Goal: Information Seeking & Learning: Learn about a topic

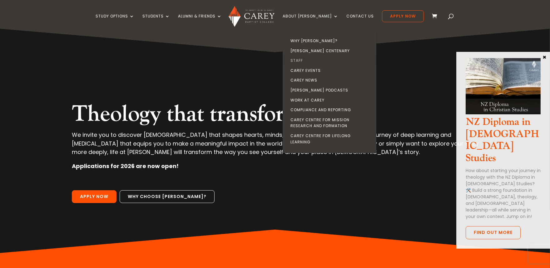
click at [305, 57] on link "Staff" at bounding box center [331, 61] width 94 height 10
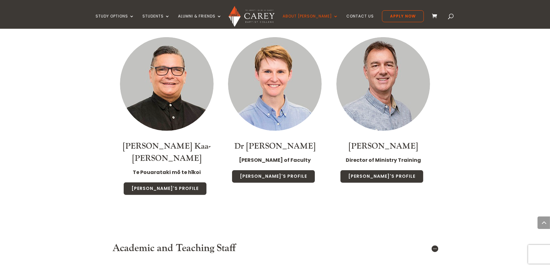
scroll to position [666, 0]
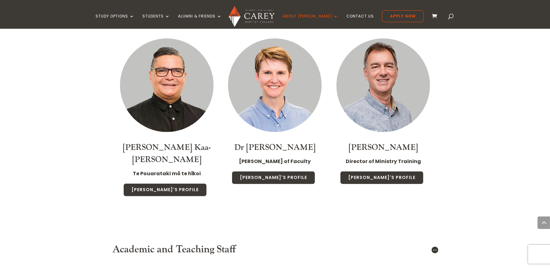
click at [373, 142] on link "[PERSON_NAME]" at bounding box center [383, 147] width 69 height 11
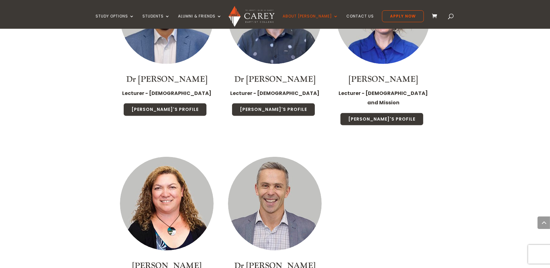
scroll to position [1331, 0]
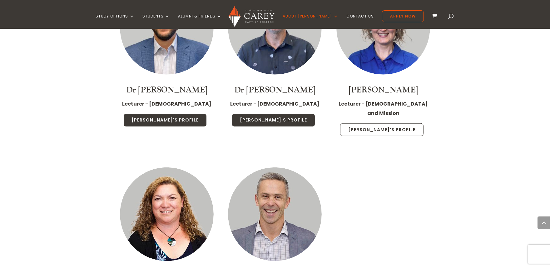
click at [389, 123] on link "Emma's Profile" at bounding box center [381, 129] width 83 height 13
click at [389, 99] on p "Lecturer - Bible and Mission" at bounding box center [384, 111] width 96 height 24
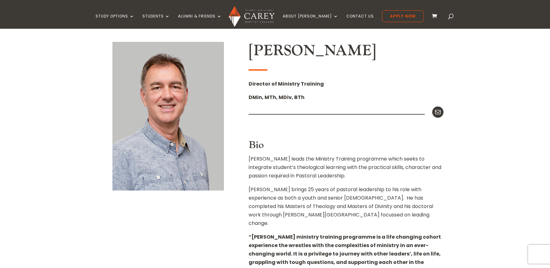
scroll to position [154, 0]
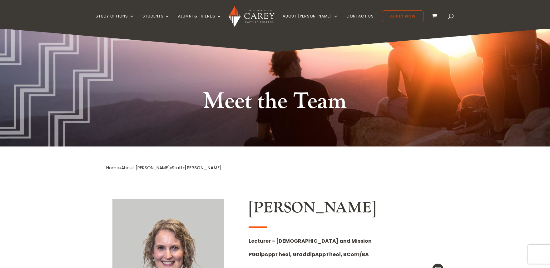
click at [382, 19] on link "Apply Now" at bounding box center [403, 16] width 42 height 12
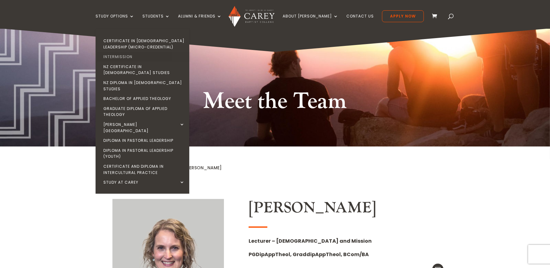
click at [133, 60] on link "Intermission" at bounding box center [144, 57] width 94 height 10
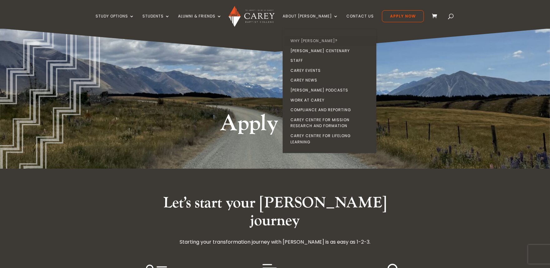
click at [322, 38] on link "Why [PERSON_NAME]?" at bounding box center [331, 41] width 94 height 10
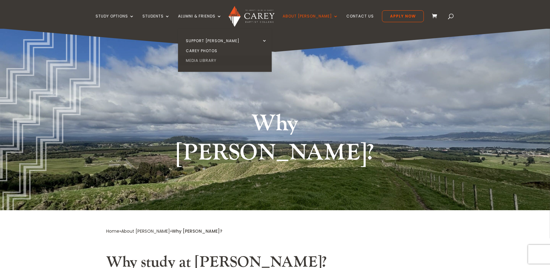
click at [213, 58] on link "Media Library" at bounding box center [227, 61] width 94 height 10
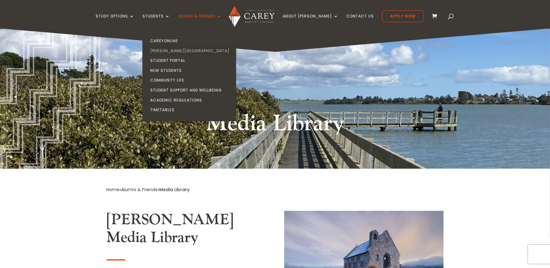
click at [169, 48] on link "[PERSON_NAME][GEOGRAPHIC_DATA]" at bounding box center [191, 51] width 94 height 10
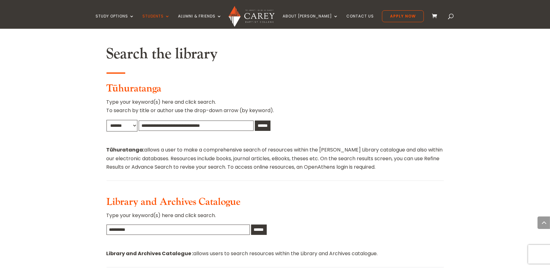
scroll to position [294, 0]
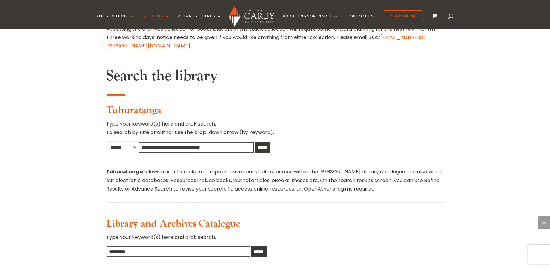
click at [141, 247] on input "text" at bounding box center [178, 252] width 143 height 10
type input "**********"
click at [262, 247] on input "******" at bounding box center [259, 252] width 16 height 10
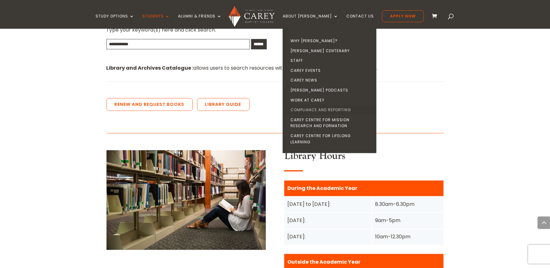
scroll to position [501, 0]
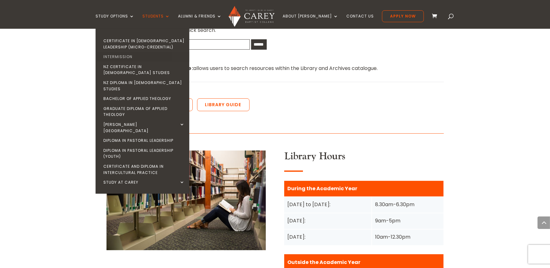
click at [131, 55] on link "Intermission" at bounding box center [144, 57] width 94 height 10
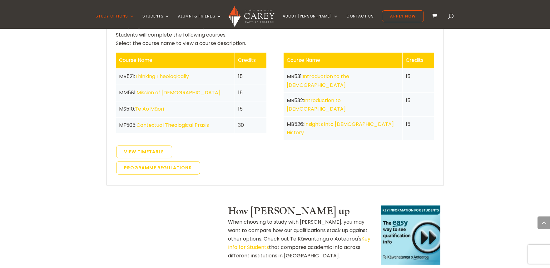
scroll to position [1404, 0]
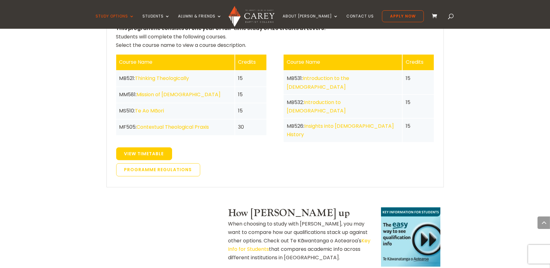
click at [128, 148] on link "View Timetable" at bounding box center [144, 154] width 56 height 13
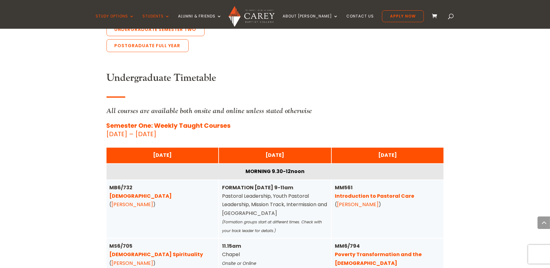
scroll to position [1481, 0]
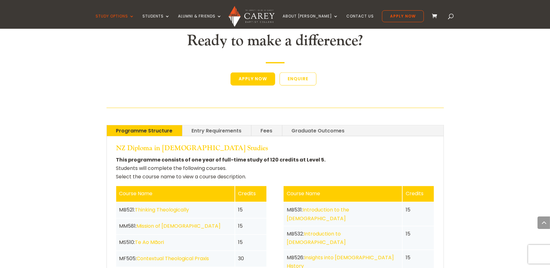
scroll to position [1273, 0]
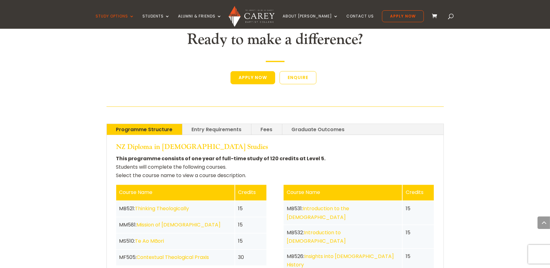
click at [173, 254] on link "Contextual Theological Praxis" at bounding box center [173, 257] width 73 height 7
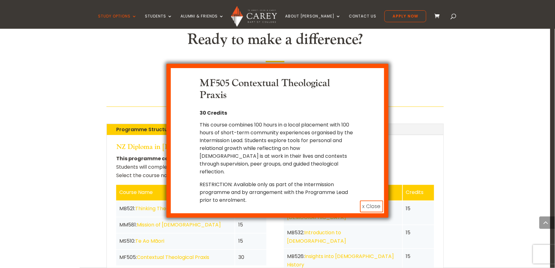
click at [195, 218] on div "MF505 Contextual Theological Praxis 30 Credits This course combines 100 hours i…" at bounding box center [277, 134] width 555 height 268
click at [157, 164] on div "MF505 Contextual Theological Praxis 30 Credits This course combines 100 hours i…" at bounding box center [277, 134] width 555 height 268
click at [154, 162] on div "MF505 Contextual Theological Praxis 30 Credits This course combines 100 hours i…" at bounding box center [277, 134] width 555 height 268
click at [376, 201] on button "x Close" at bounding box center [371, 207] width 23 height 12
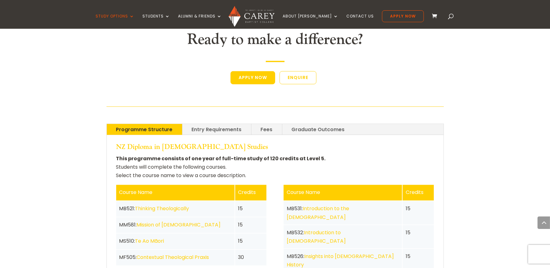
click at [167, 221] on link "Mission of [DEMOGRAPHIC_DATA]" at bounding box center [179, 224] width 84 height 7
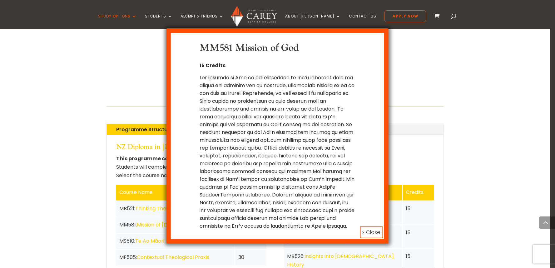
click at [369, 228] on button "x Close" at bounding box center [371, 233] width 23 height 12
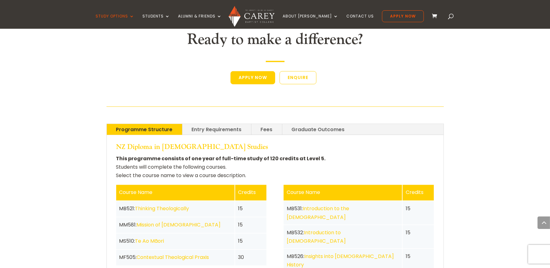
click at [261, 124] on link "Fees" at bounding box center [267, 129] width 31 height 11
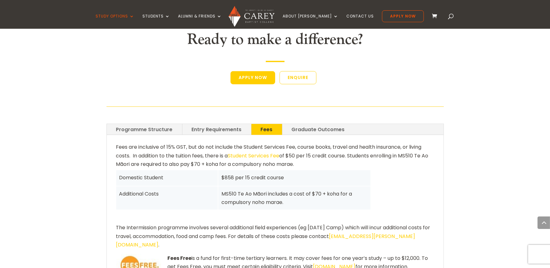
click at [294, 124] on link "Graduate Outcomes" at bounding box center [319, 129] width 72 height 11
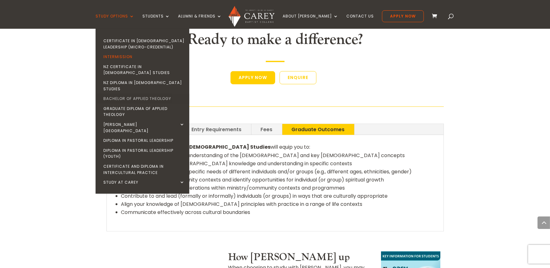
click at [124, 94] on link "Bachelor of Applied Theology" at bounding box center [144, 99] width 94 height 10
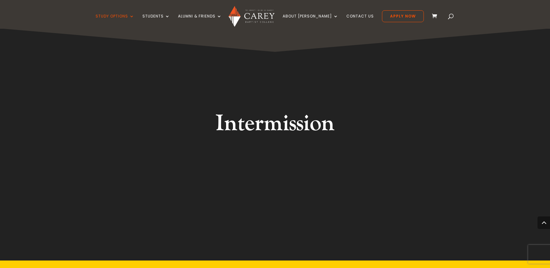
scroll to position [1273, 0]
